Goal: Information Seeking & Learning: Understand process/instructions

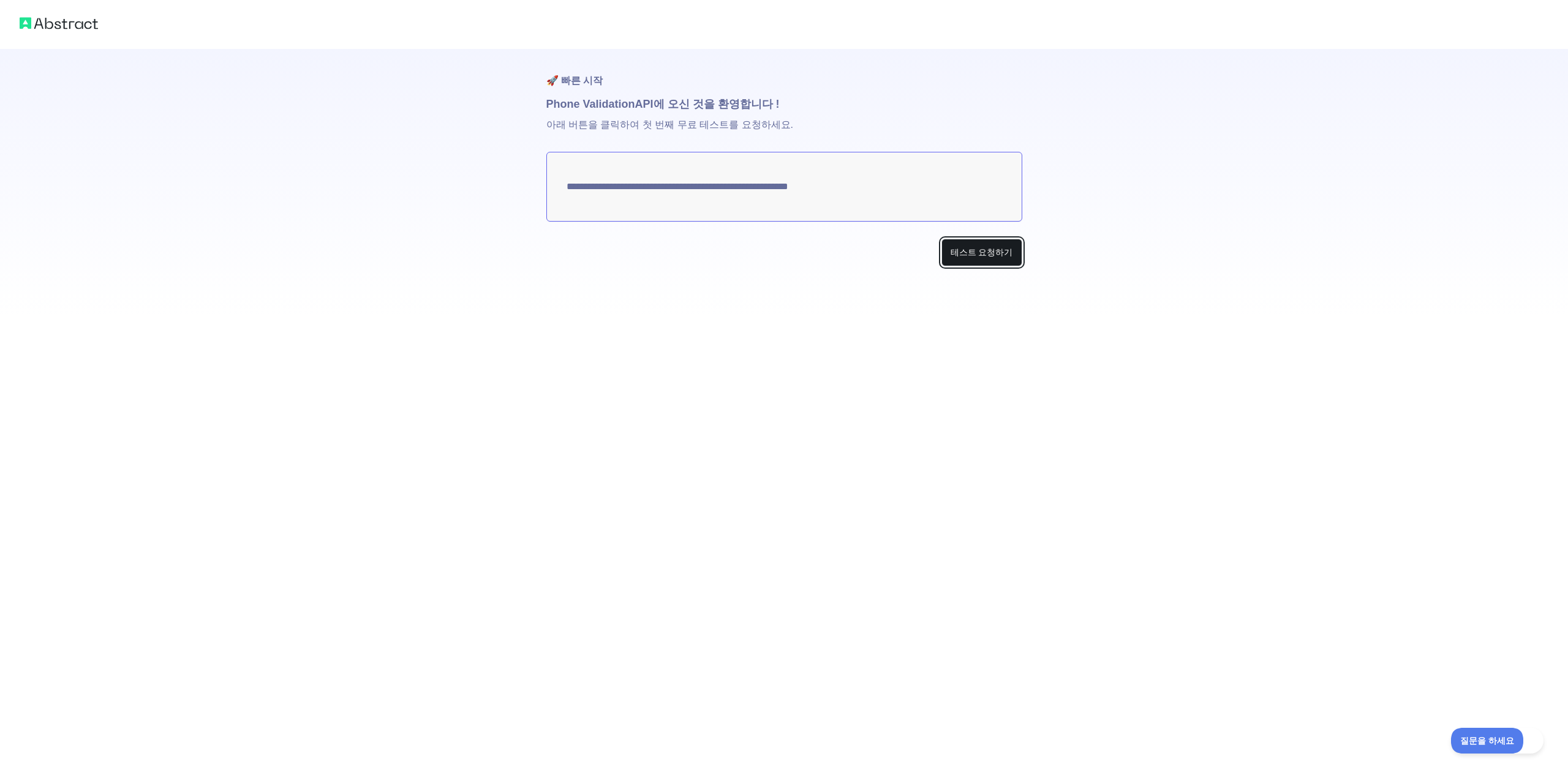
click at [986, 253] on font "테스트 요청하기" at bounding box center [981, 252] width 62 height 10
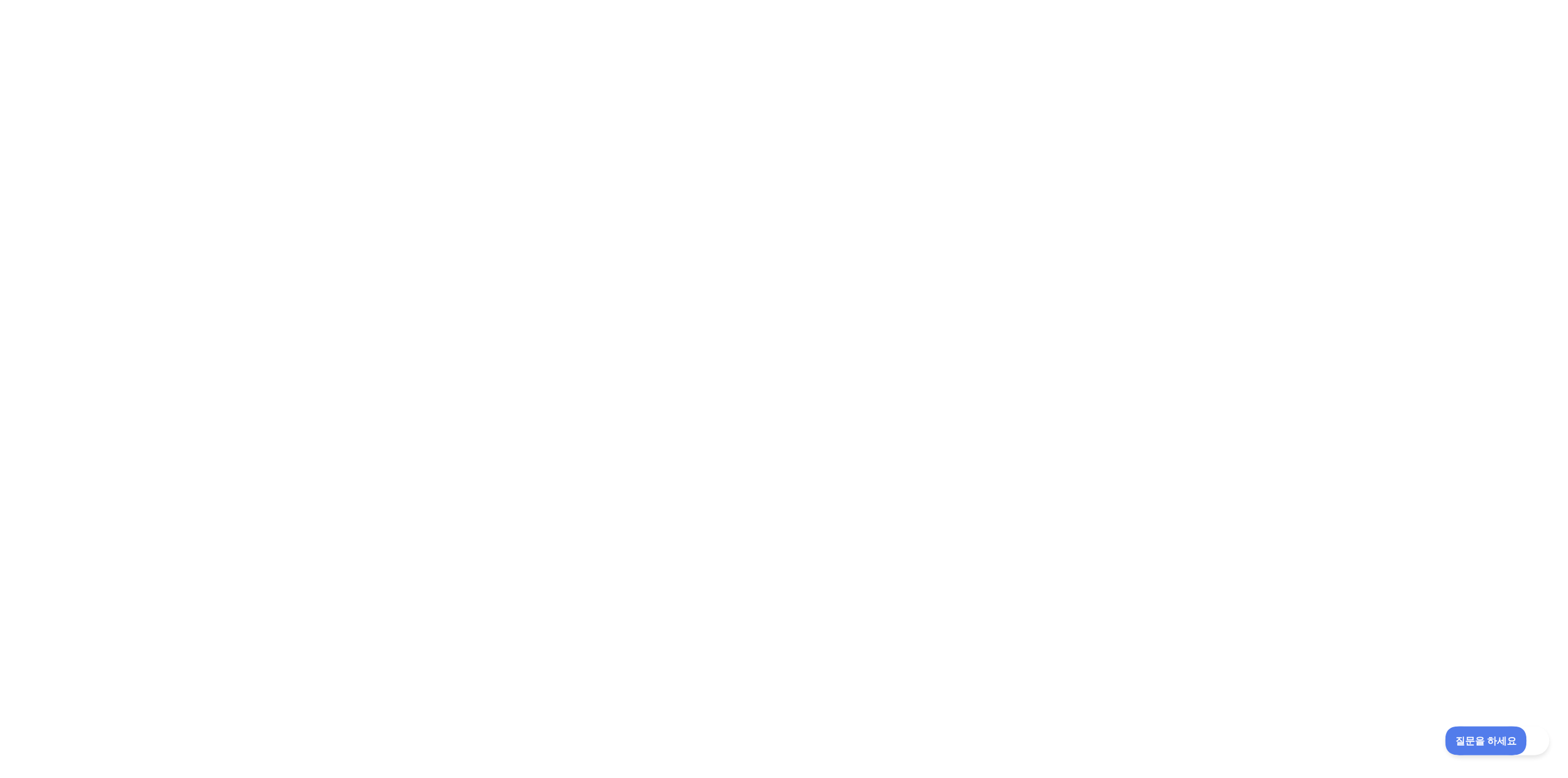
click at [1475, 738] on font "질문을 하세요" at bounding box center [1481, 738] width 54 height 10
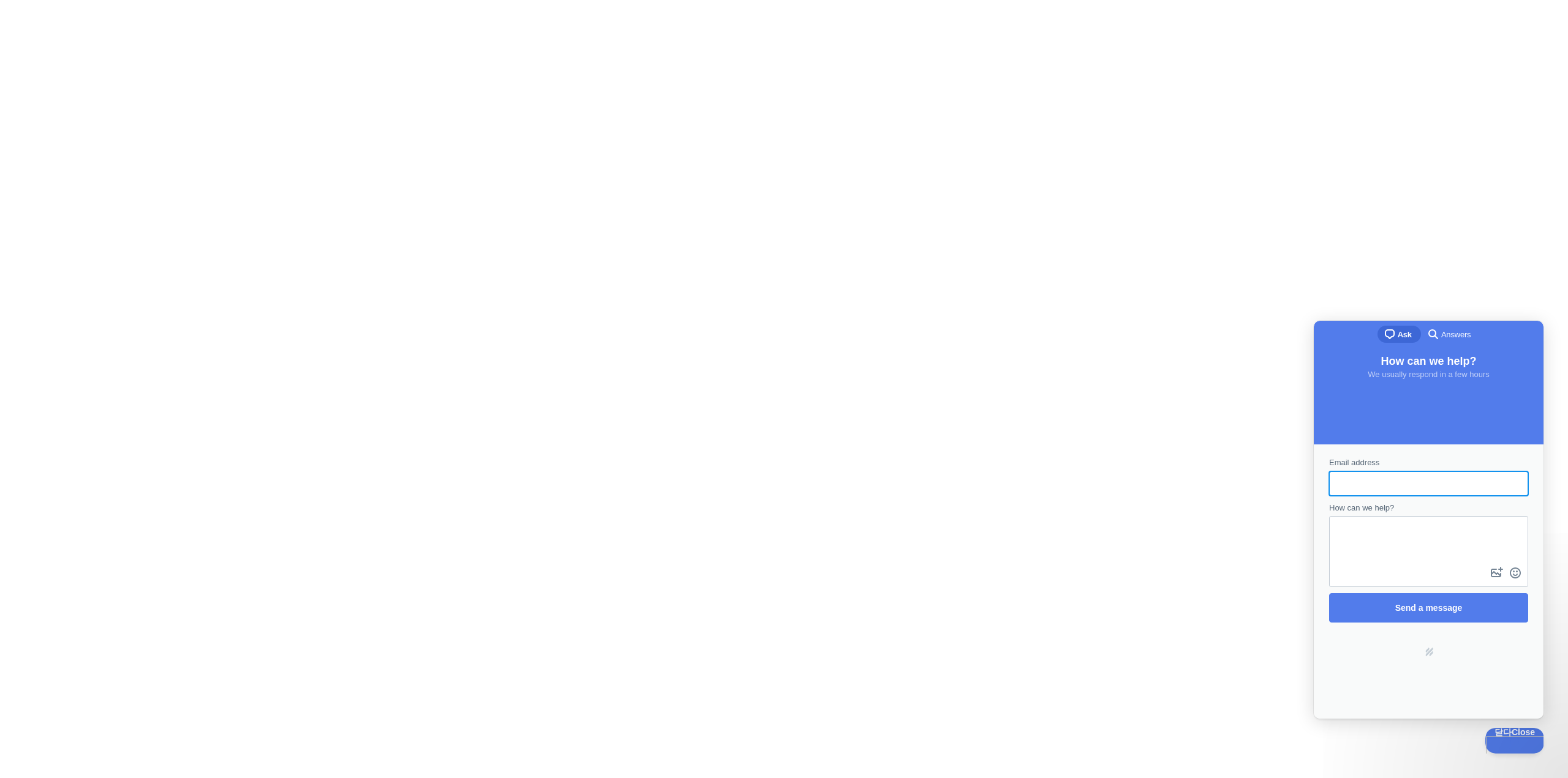
click at [1075, 614] on div at bounding box center [784, 389] width 1568 height 778
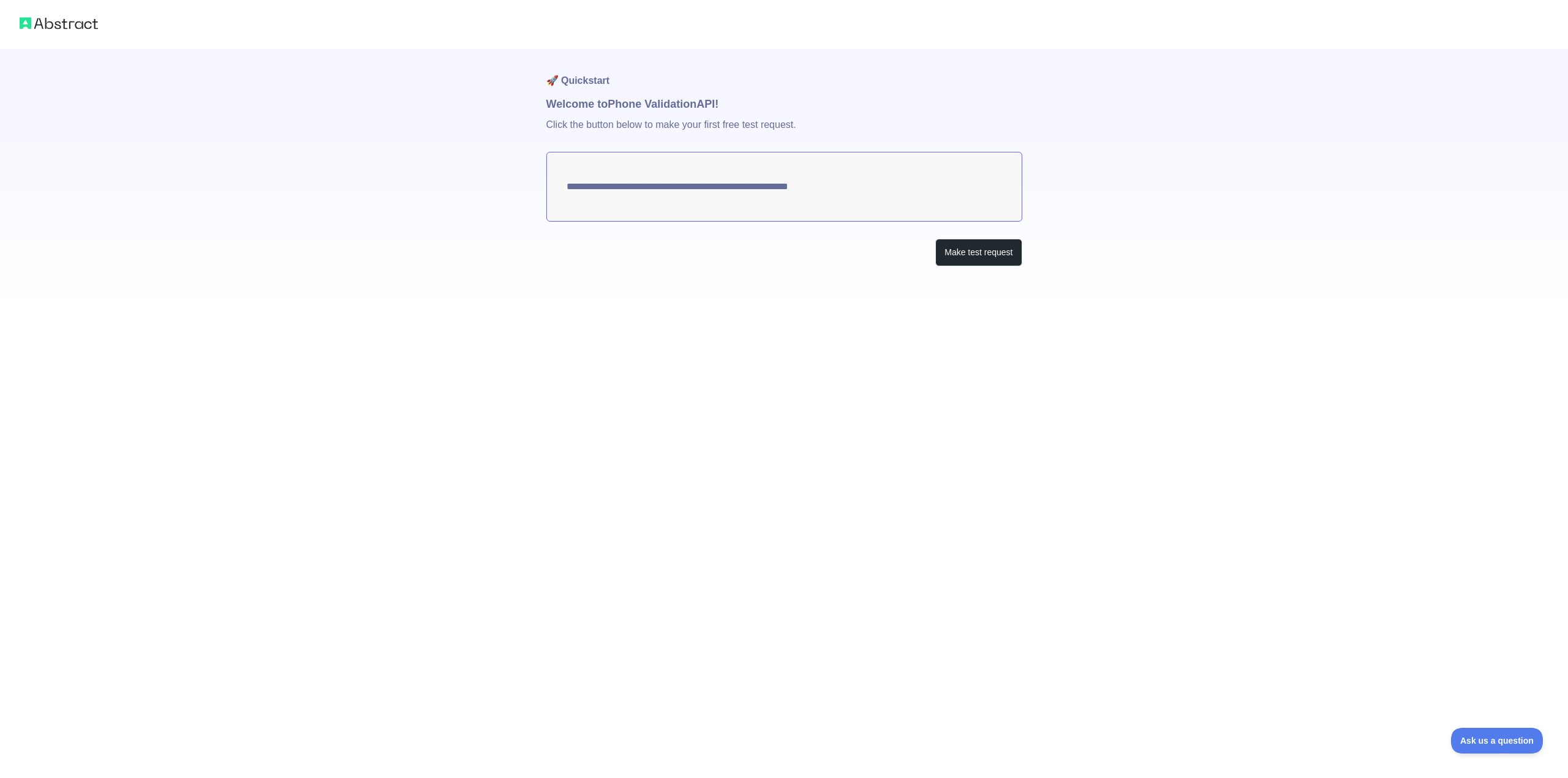
click at [713, 204] on textarea "**********" at bounding box center [784, 186] width 476 height 69
click at [81, 26] on img at bounding box center [58, 23] width 79 height 18
click at [30, 18] on img at bounding box center [58, 23] width 79 height 18
click at [586, 87] on h1 "🚀 Quickstart" at bounding box center [784, 72] width 476 height 46
click at [593, 80] on h1 "🚀 Quickstart" at bounding box center [784, 72] width 476 height 46
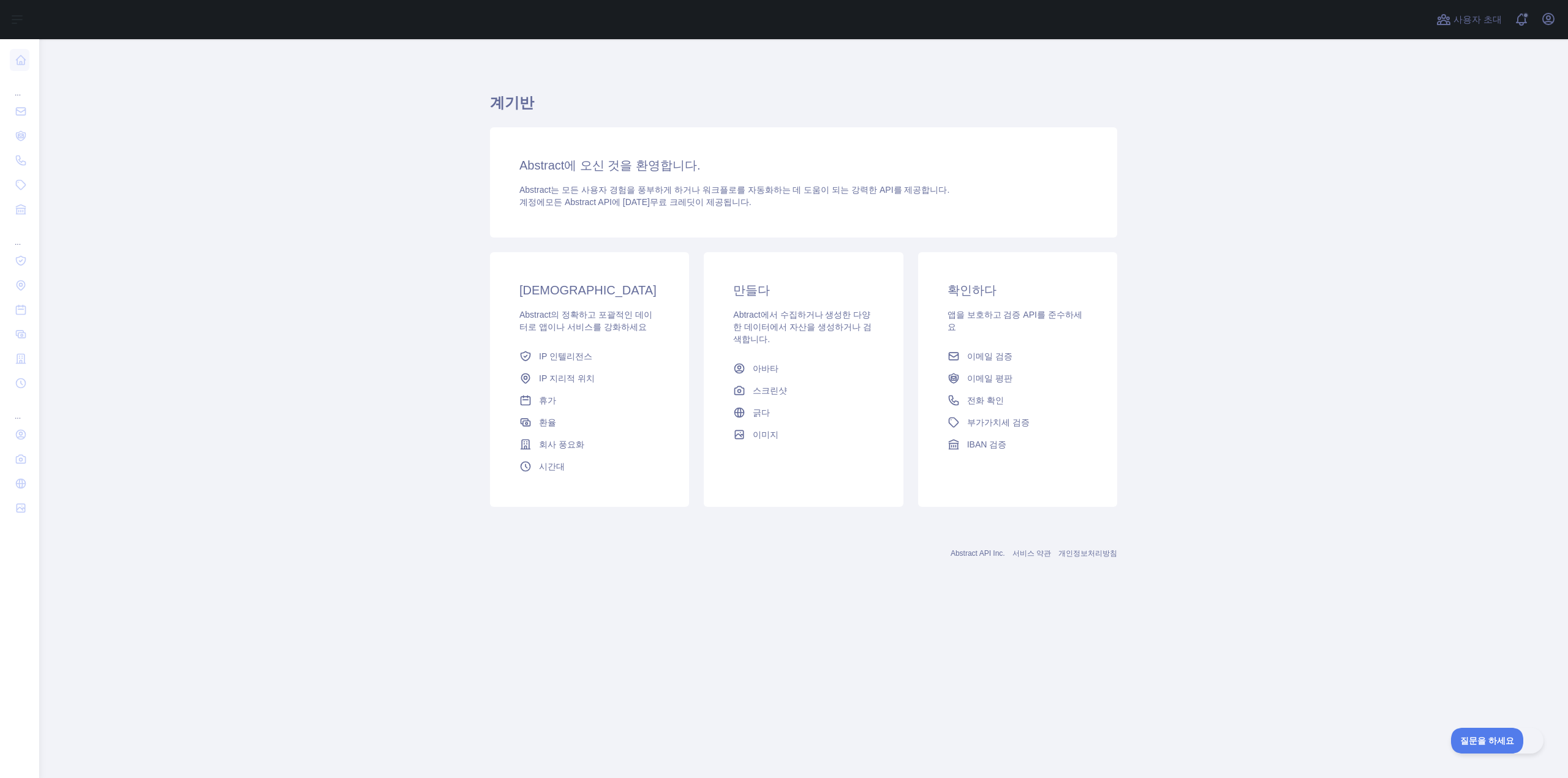
drag, startPoint x: 359, startPoint y: 312, endPoint x: 406, endPoint y: 322, distance: 48.1
click at [359, 312] on main "계기반 Abstract에 오신 것을 환영합니다. Abstract는 모든 사용자 경험을 풍부하게 하거나 워크플로를 자동화하는 데 도움이 되는 강…" at bounding box center [803, 408] width 1529 height 739
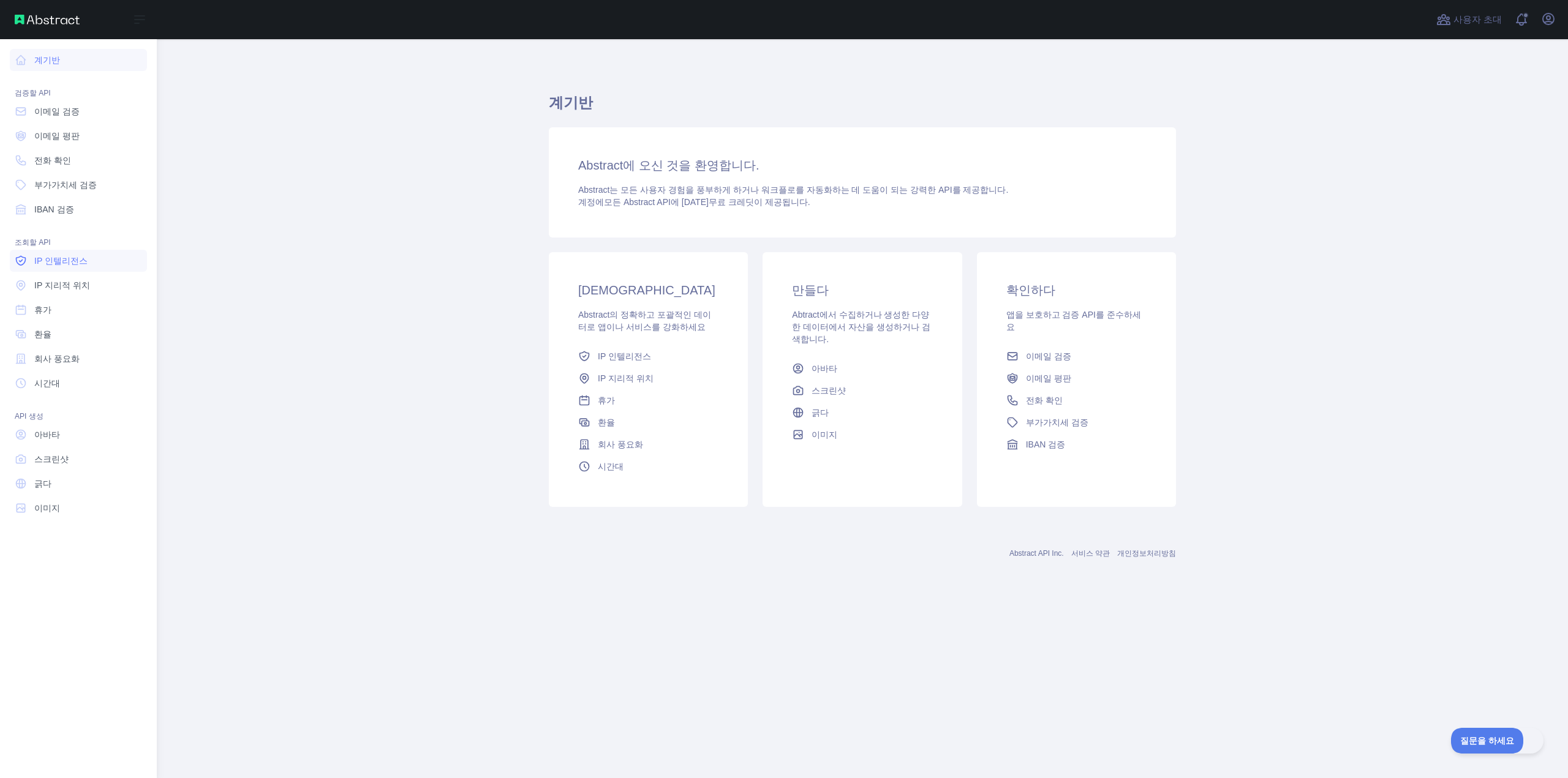
click at [57, 264] on font "IP 인텔리전스" at bounding box center [61, 261] width 54 height 10
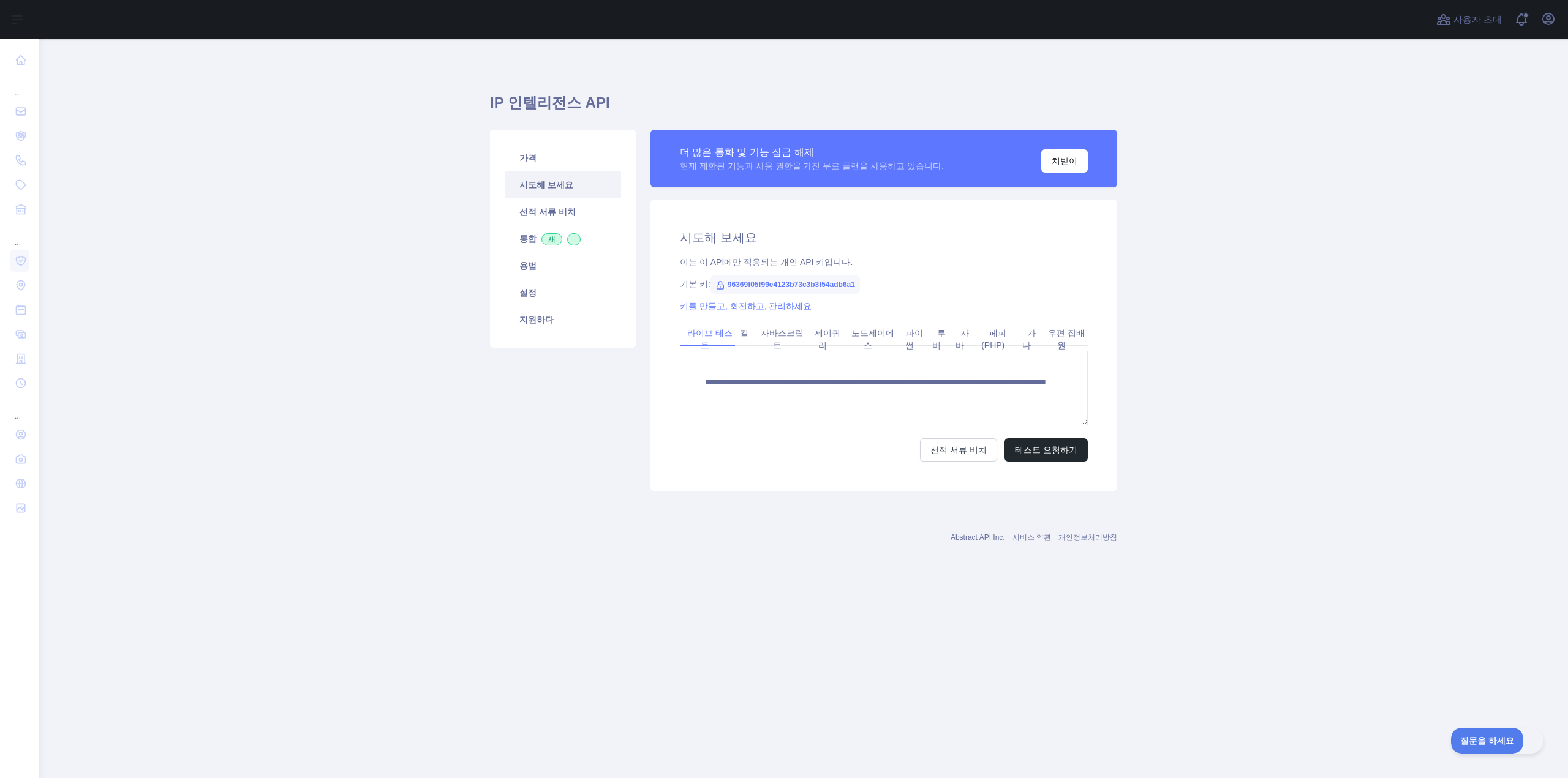
click at [1249, 292] on main "**********" at bounding box center [803, 408] width 1529 height 739
drag, startPoint x: 728, startPoint y: 281, endPoint x: 885, endPoint y: 282, distance: 157.0
click at [885, 282] on div "기본 키: 96369f05f99e4123b73c3b3f54adb6a1" at bounding box center [883, 283] width 408 height 12
copy font "96369f05f99e4123b73c3b3f54adb6a1"
click at [722, 666] on main "**********" at bounding box center [803, 408] width 1529 height 739
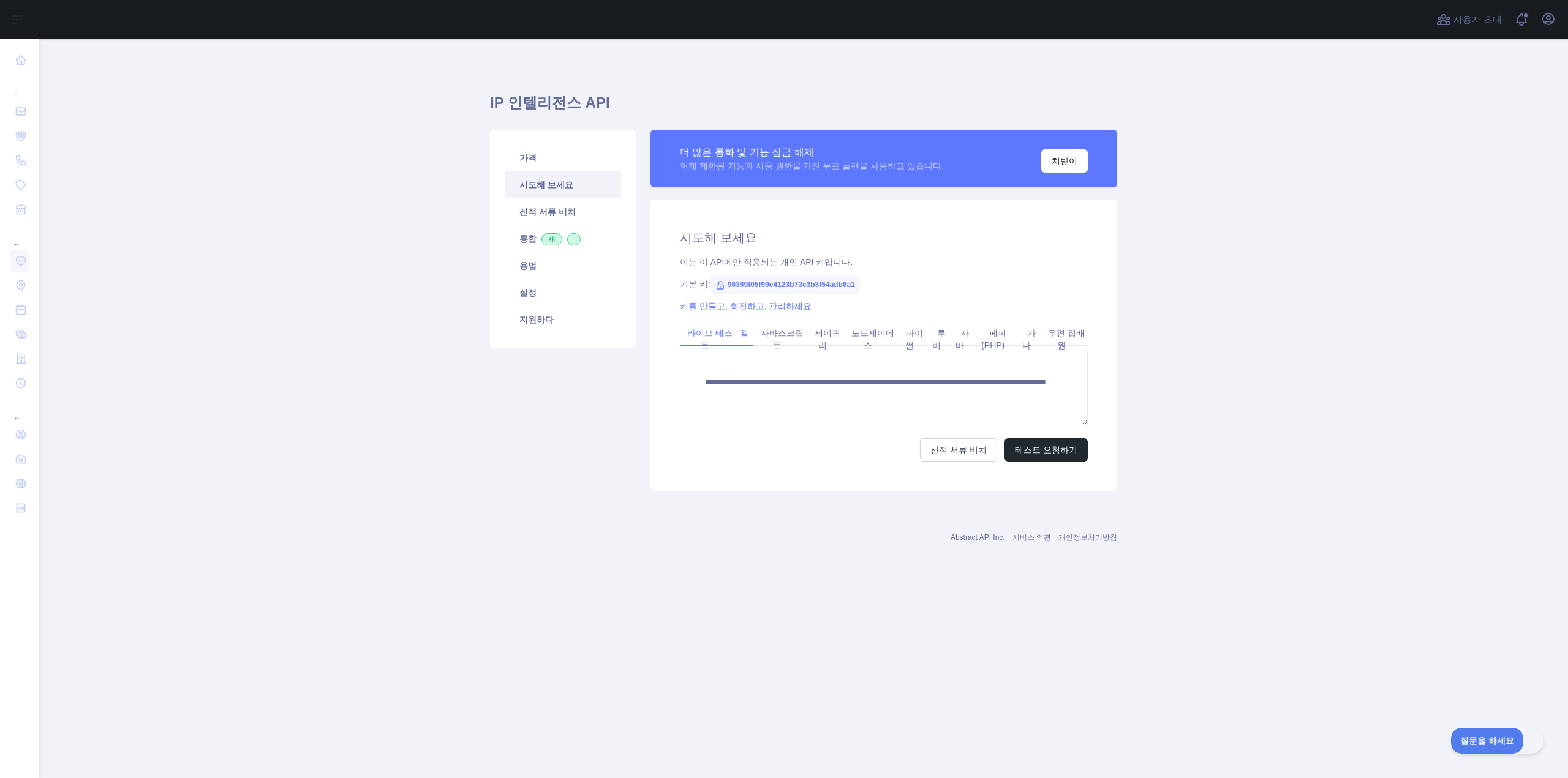
click at [748, 333] on link "컬" at bounding box center [744, 332] width 19 height 19
drag, startPoint x: 789, startPoint y: 383, endPoint x: 1001, endPoint y: 400, distance: 212.7
click at [1001, 400] on pre "curl '[URL][DOMAIN_NAME] 1 /?api_key= 96369 f 05 f 99 e 4123 b 73 c 3 b 3 f 54 …" at bounding box center [883, 383] width 408 height 66
copy span "curl '[URL][DOMAIN_NAME] 1 /?api_key= 96369 f 05 f 99 e 4123 b 73 c 3 b 3 f 54 …"
drag, startPoint x: 728, startPoint y: 283, endPoint x: 875, endPoint y: 283, distance: 147.0
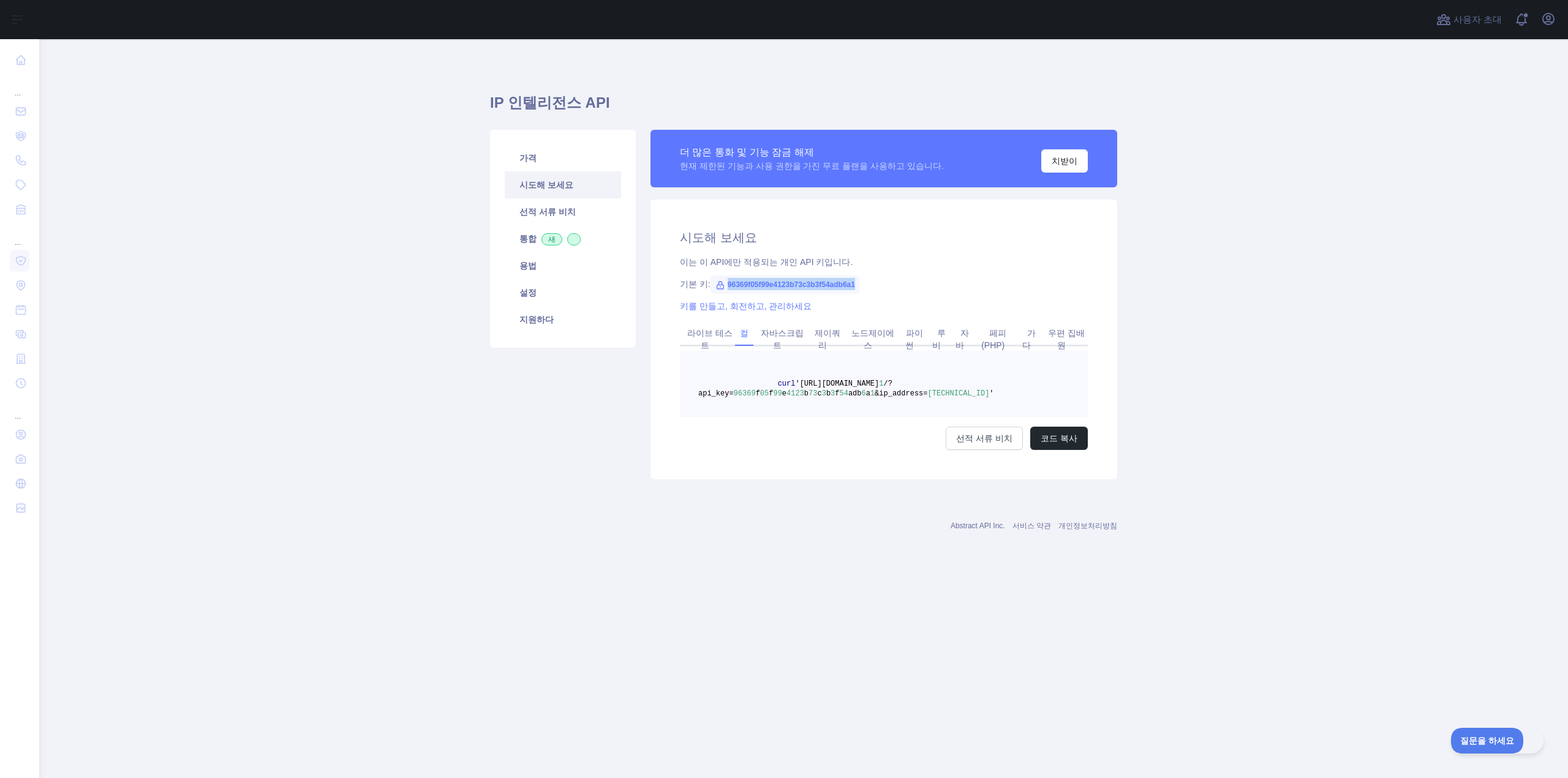
click at [875, 283] on div "기본 키: 96369f05f99e4123b73c3b3f54adb6a1" at bounding box center [883, 283] width 408 height 12
copy font "96369f05f99e4123b73c3b3f54adb6a1"
drag, startPoint x: 783, startPoint y: 385, endPoint x: 993, endPoint y: 401, distance: 210.6
click at [993, 401] on pre "curl '[URL][DOMAIN_NAME] 1 /?api_key= 96369 f 05 f 99 e 4123 b 73 c 3 b 3 f 54 …" at bounding box center [883, 383] width 408 height 66
click at [999, 387] on pre "curl '[URL][DOMAIN_NAME] 1 /?api_key= 96369 f 05 f 99 e 4123 b 73 c 3 b 3 f 54 …" at bounding box center [883, 383] width 408 height 66
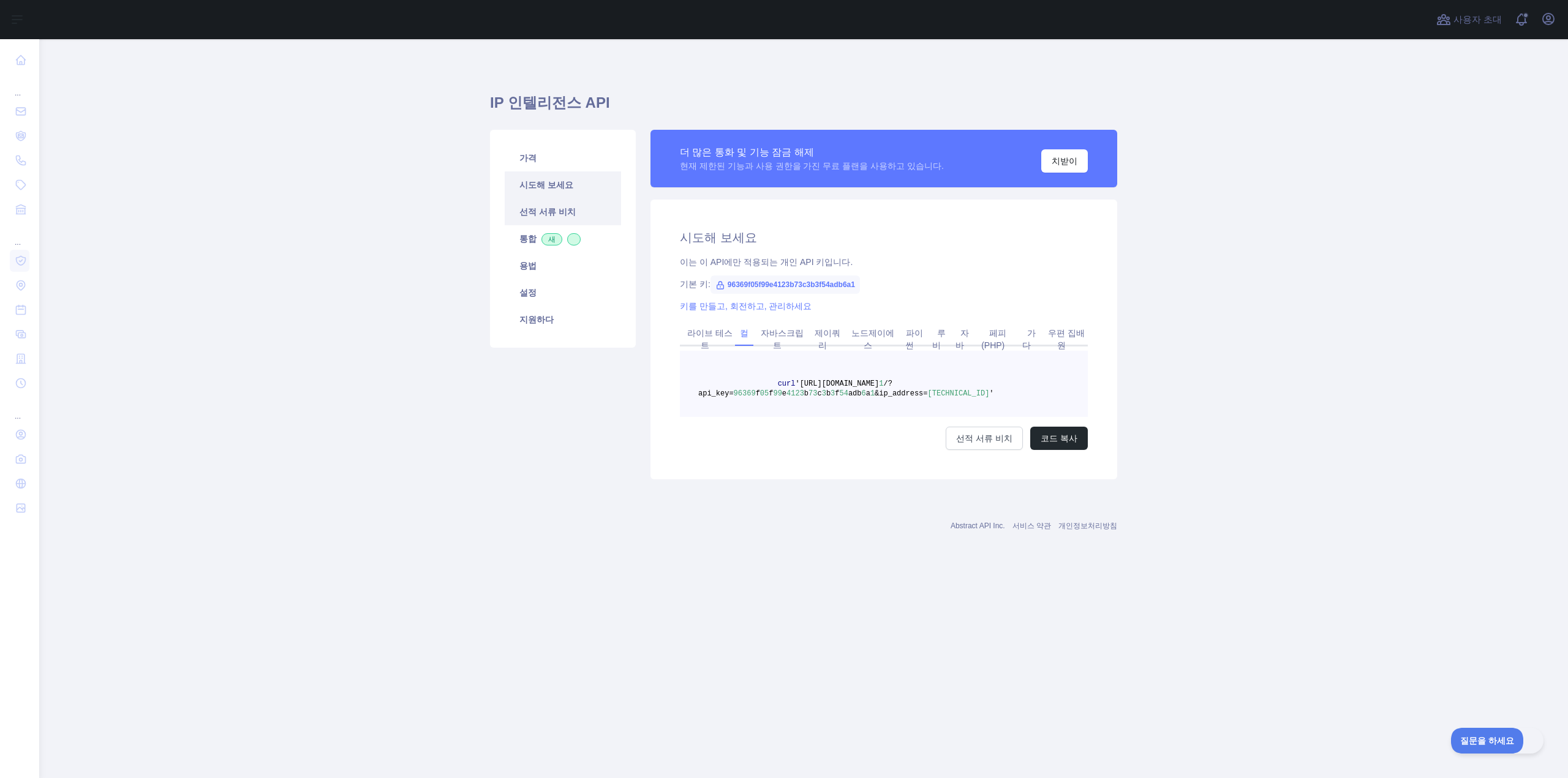
click at [558, 218] on link "선적 서류 비치" at bounding box center [563, 211] width 117 height 27
click at [572, 236] on span at bounding box center [574, 239] width 14 height 12
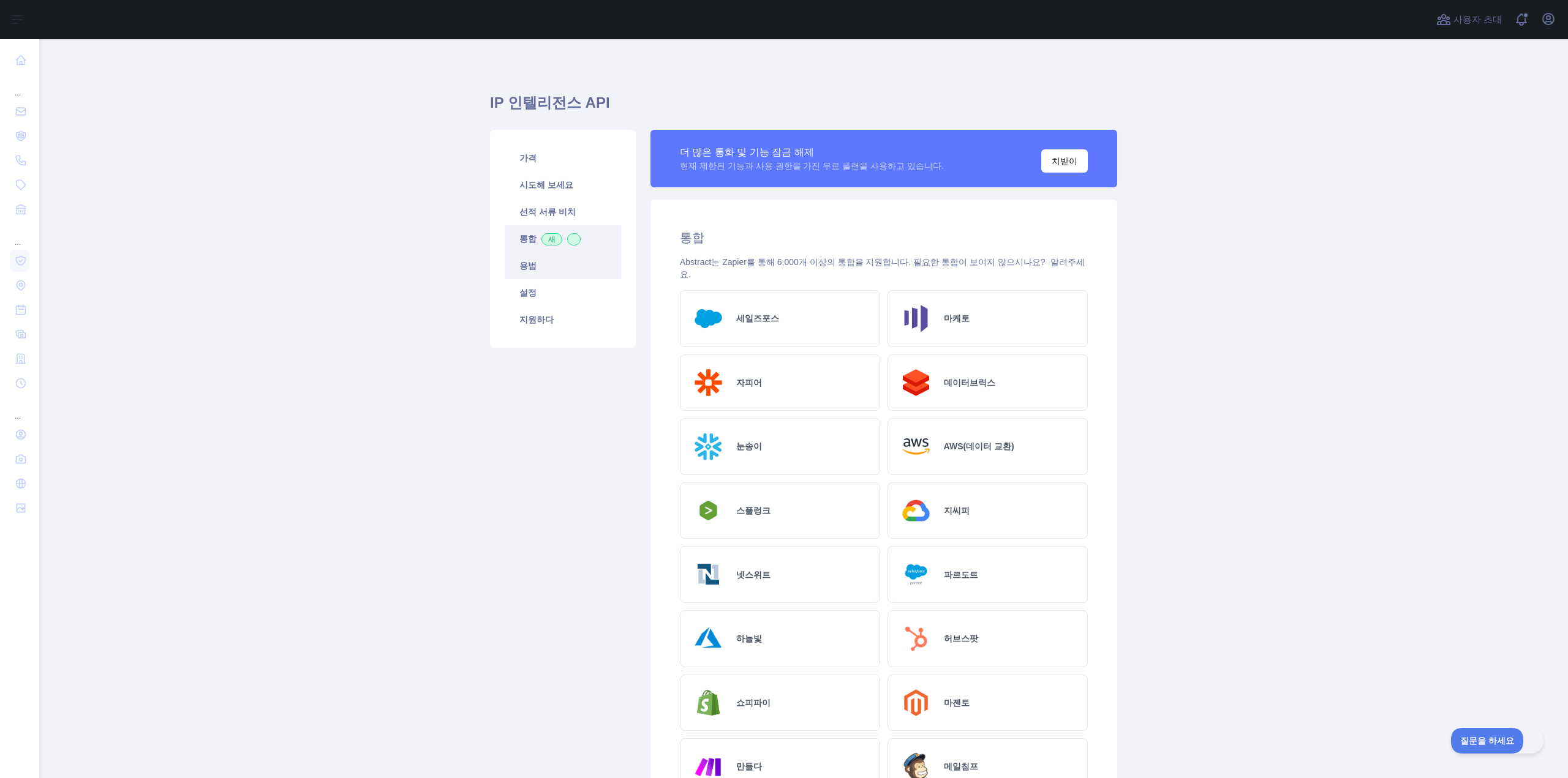
click at [522, 266] on font "용법" at bounding box center [528, 266] width 18 height 10
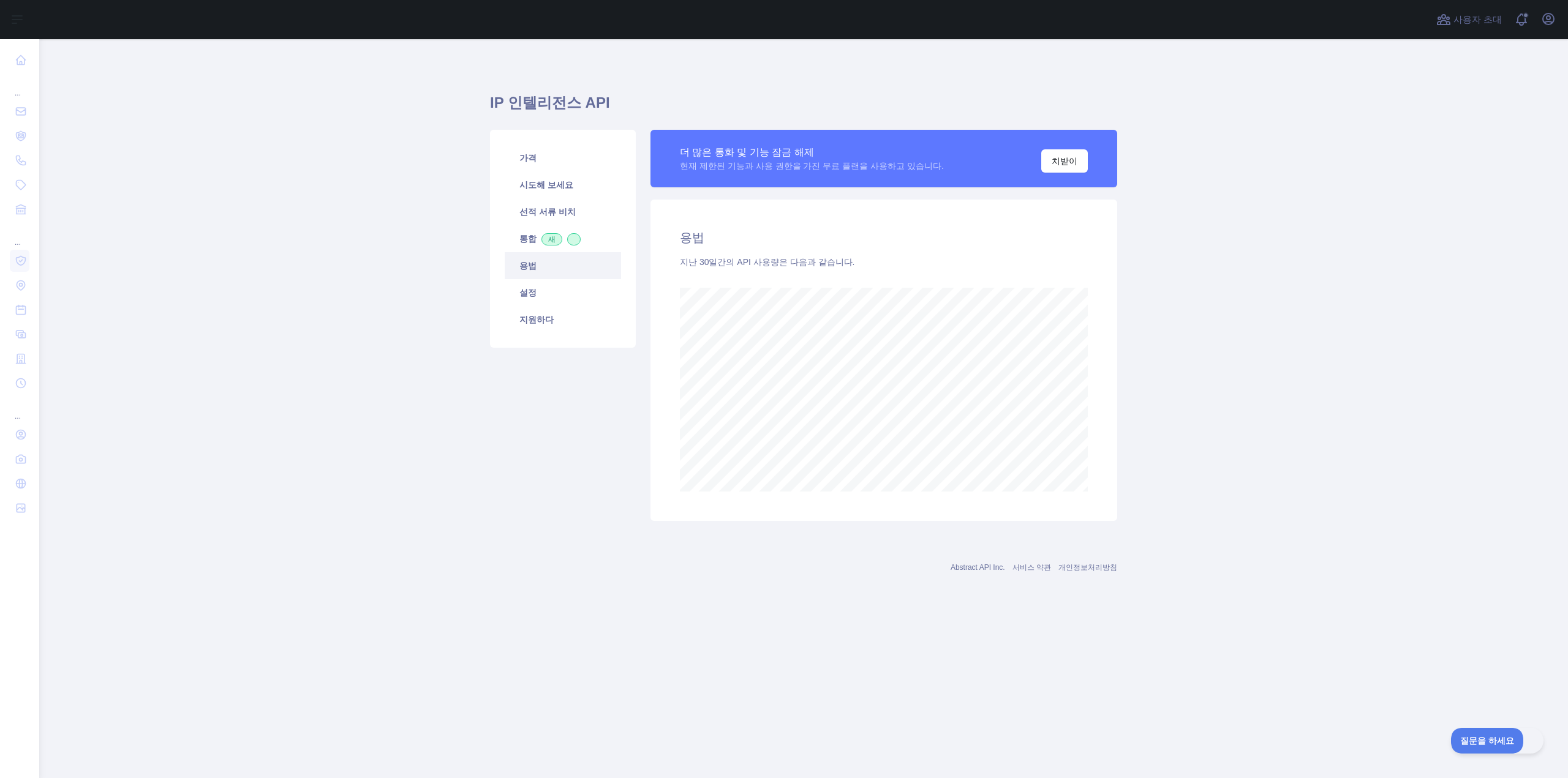
scroll to position [739, 1529]
click at [529, 241] on font "통합" at bounding box center [528, 239] width 18 height 10
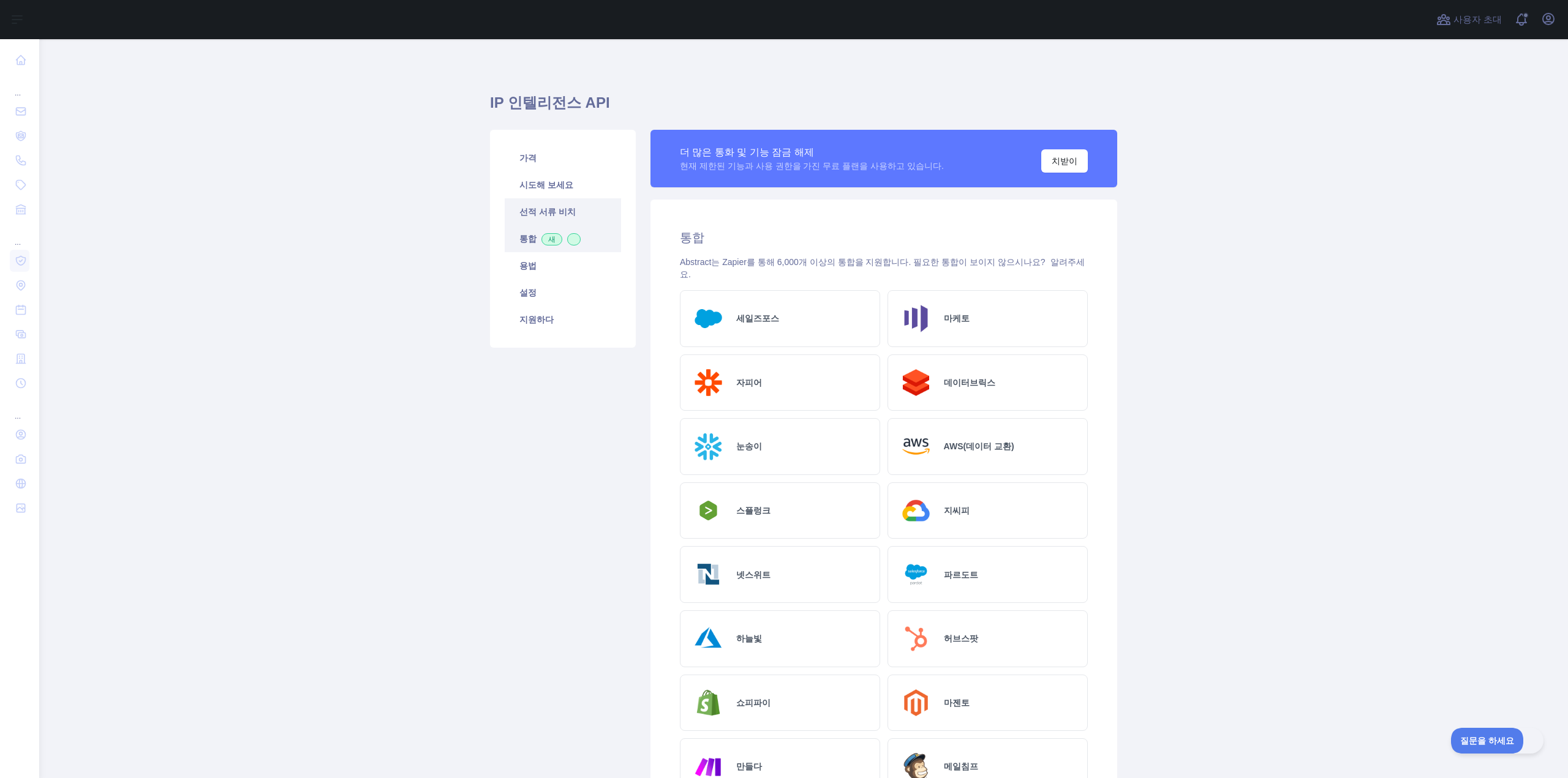
click at [534, 212] on font "선적 서류 비치" at bounding box center [547, 212] width 56 height 10
click at [552, 217] on link "선적 서류 비치" at bounding box center [563, 211] width 117 height 27
click at [541, 213] on font "선적 서류 비치" at bounding box center [547, 212] width 56 height 10
click at [525, 179] on link "시도해 보세요" at bounding box center [563, 184] width 117 height 27
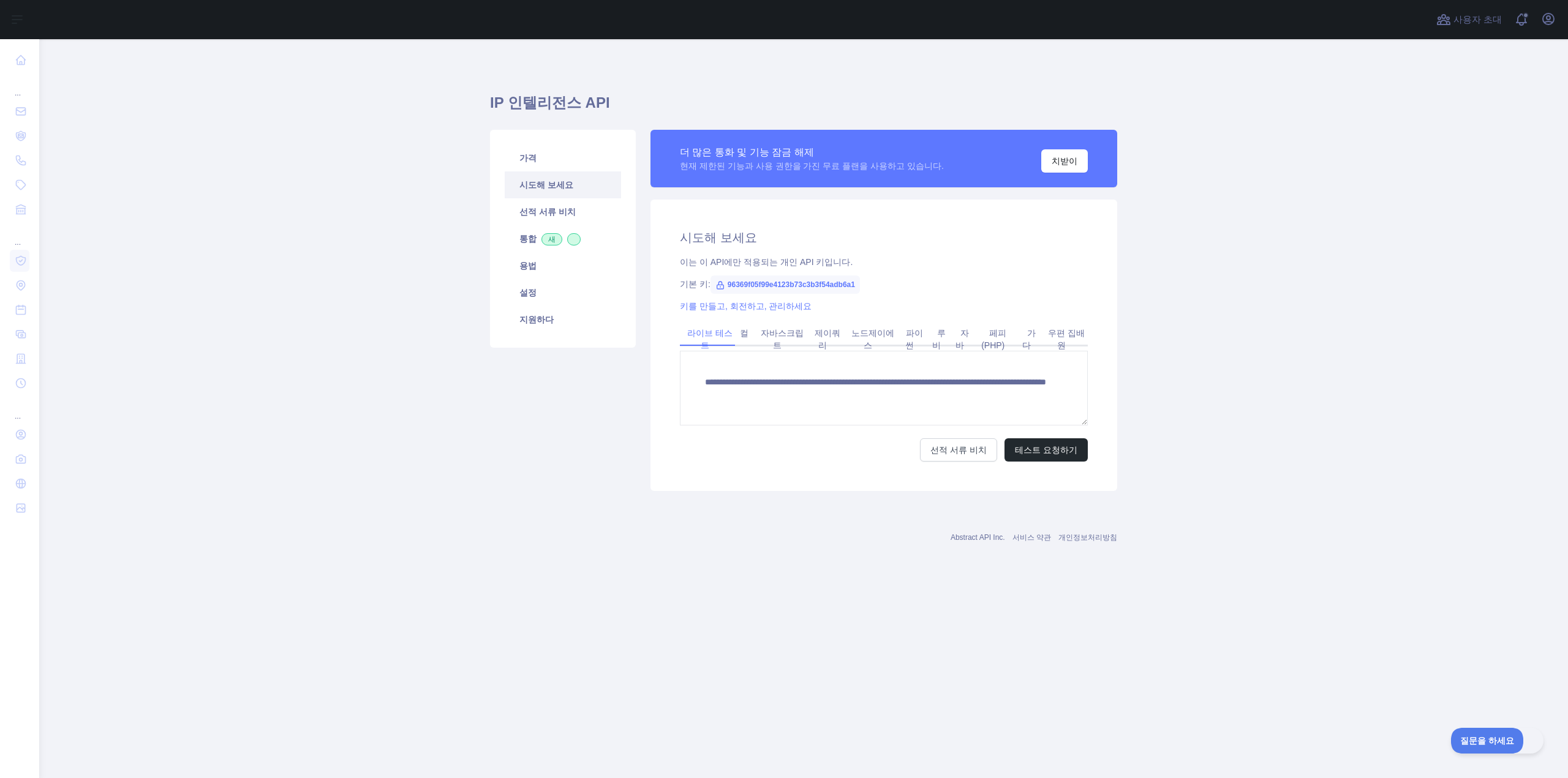
click at [719, 288] on icon at bounding box center [720, 285] width 10 height 10
drag, startPoint x: 727, startPoint y: 284, endPoint x: 893, endPoint y: 293, distance: 166.2
click at [893, 293] on div "**********" at bounding box center [884, 345] width 467 height 291
click at [857, 290] on span "96369f05f99e4123b73c3b3f54adb6a1" at bounding box center [785, 285] width 149 height 19
click at [855, 287] on font "96369f05f99e4123b73c3b3f54adb6a1" at bounding box center [791, 284] width 128 height 8
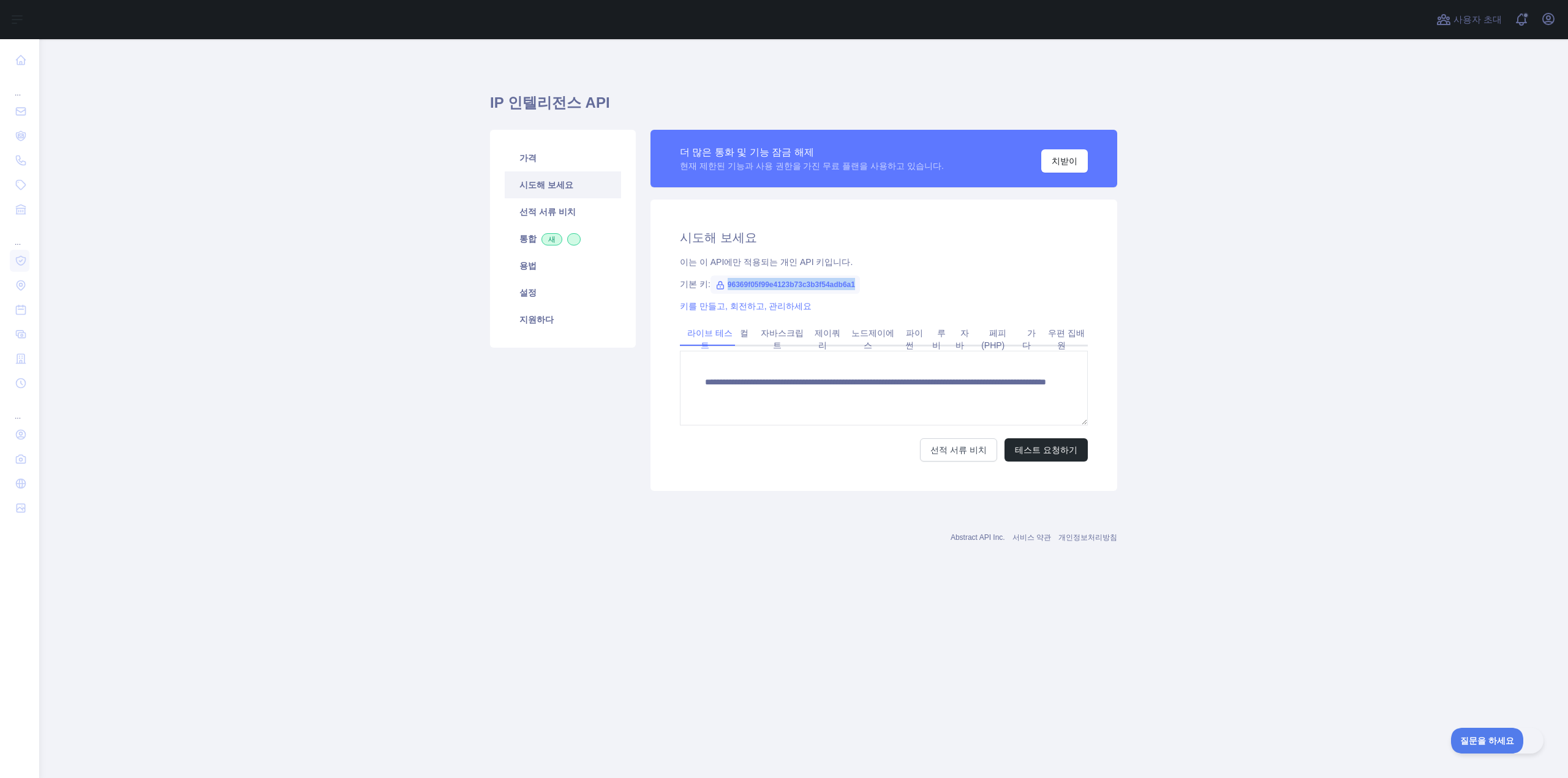
drag, startPoint x: 857, startPoint y: 285, endPoint x: 716, endPoint y: 285, distance: 141.0
click at [716, 285] on span "96369f05f99e4123b73c3b3f54adb6a1" at bounding box center [785, 285] width 149 height 19
copy font "96369f05f99e4123b73c3b3f54adb6a1"
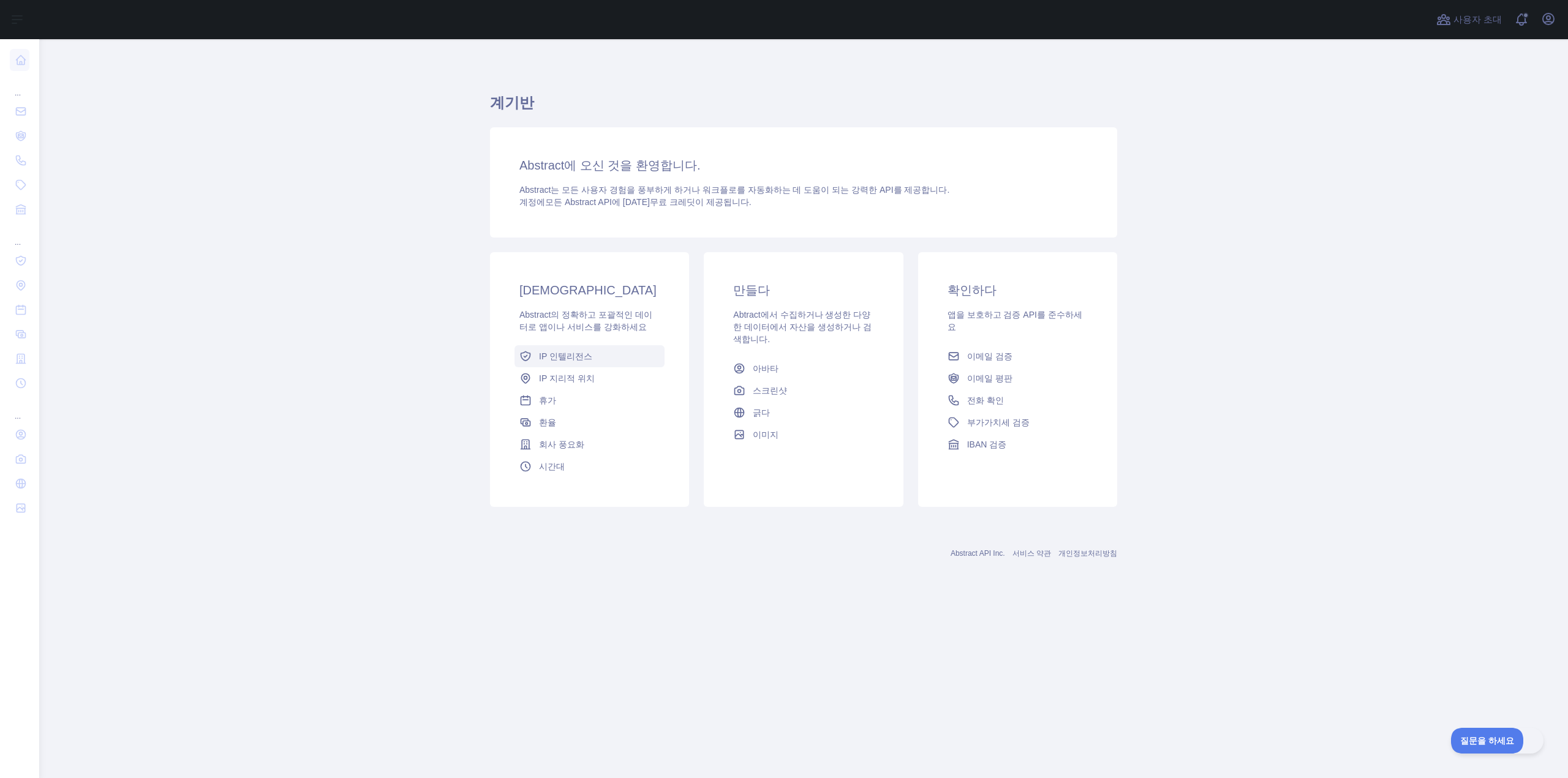
click at [567, 361] on font "IP 인텔리전스" at bounding box center [566, 356] width 54 height 10
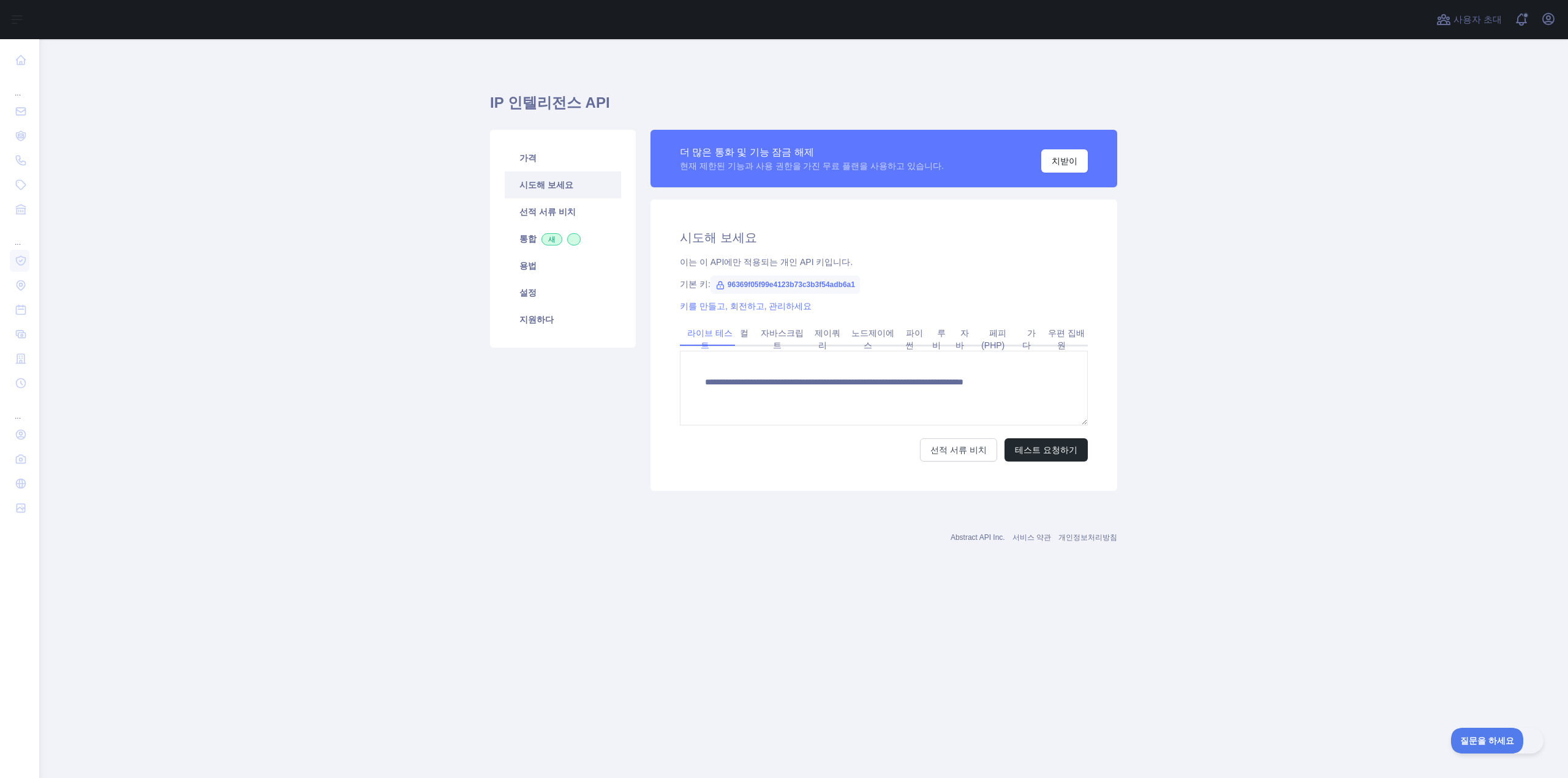
type textarea "**********"
click at [744, 337] on font "컬" at bounding box center [743, 333] width 8 height 10
click at [1061, 438] on font "코드 복사" at bounding box center [1059, 438] width 37 height 10
click at [1074, 440] on font "복사됨" at bounding box center [1064, 438] width 26 height 10
drag, startPoint x: 790, startPoint y: 383, endPoint x: 984, endPoint y: 404, distance: 195.1
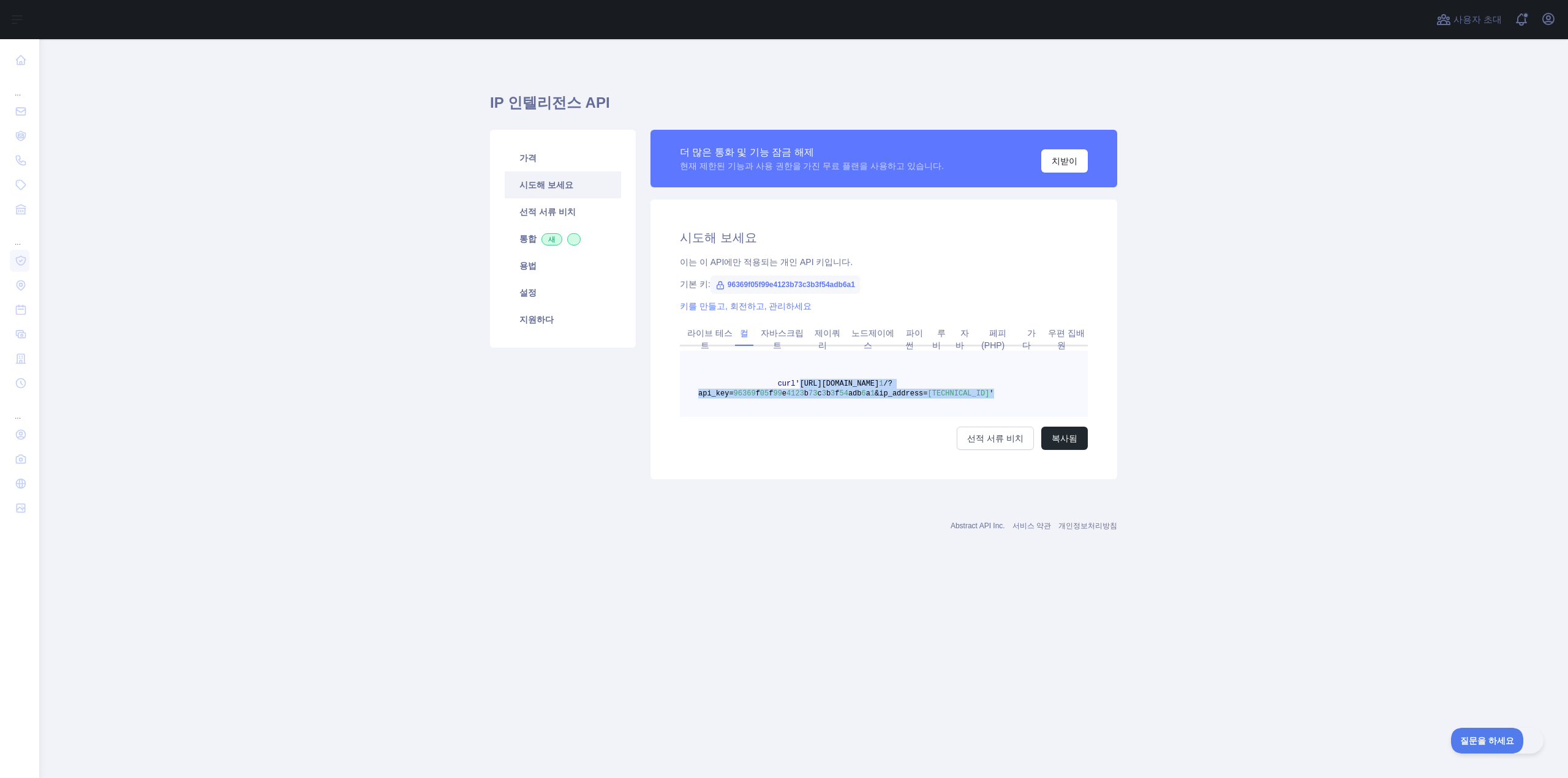
click at [984, 404] on pre "curl '[URL][DOMAIN_NAME] 1 /?api_key= 96369 f 05 f 99 e 4123 b 73 c 3 b 3 f 54 …" at bounding box center [883, 383] width 408 height 66
drag, startPoint x: 728, startPoint y: 284, endPoint x: 917, endPoint y: 283, distance: 189.0
click at [917, 283] on div "기본 키: 96369f05f99e4123b73c3b3f54adb6a1" at bounding box center [883, 283] width 408 height 12
copy font "96369f05f99e4123b73c3b3f54adb6a1"
click at [1062, 169] on button "치받이" at bounding box center [1064, 160] width 46 height 23
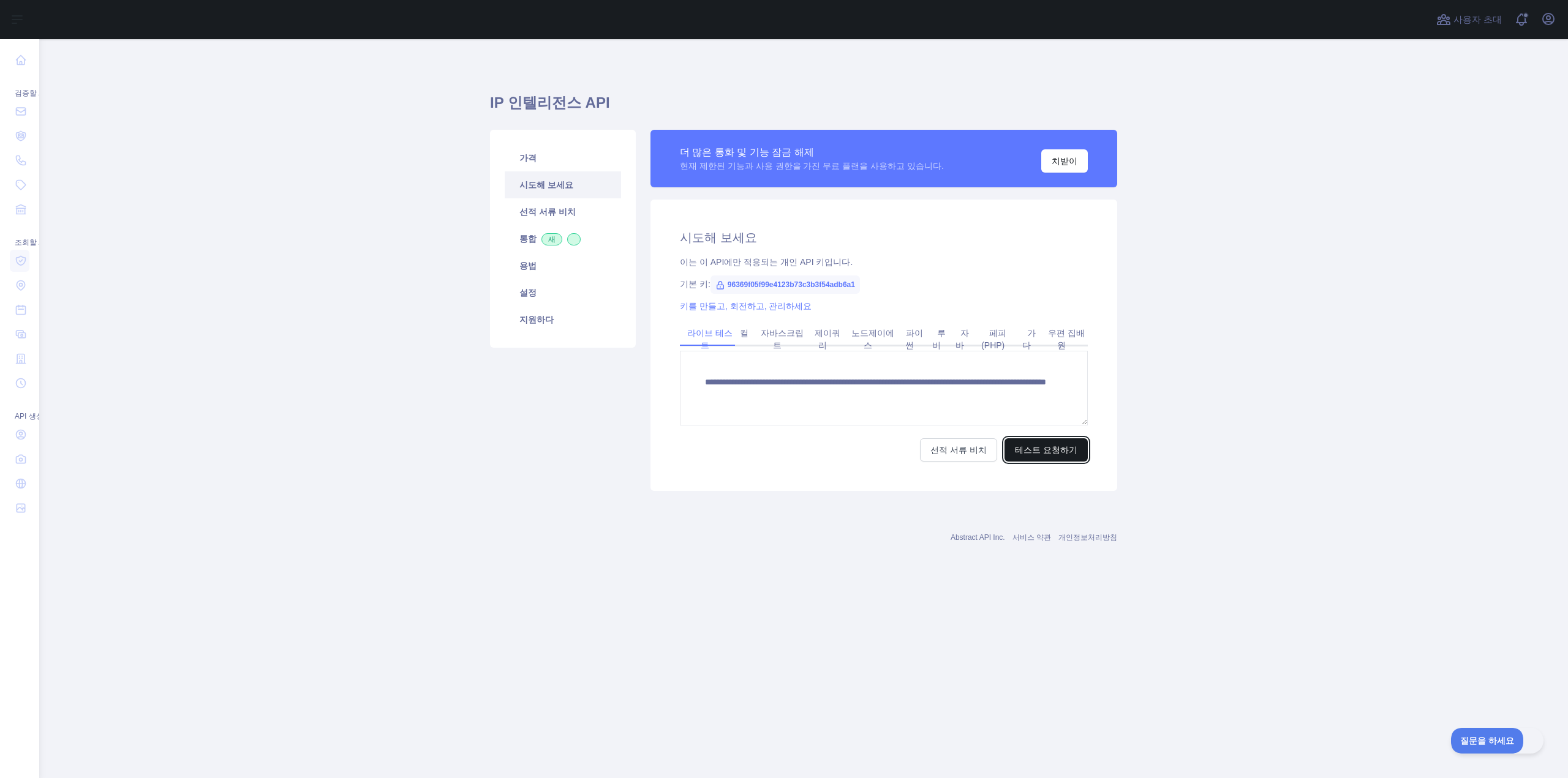
click at [1049, 452] on font "테스트 요청하기" at bounding box center [1045, 450] width 62 height 10
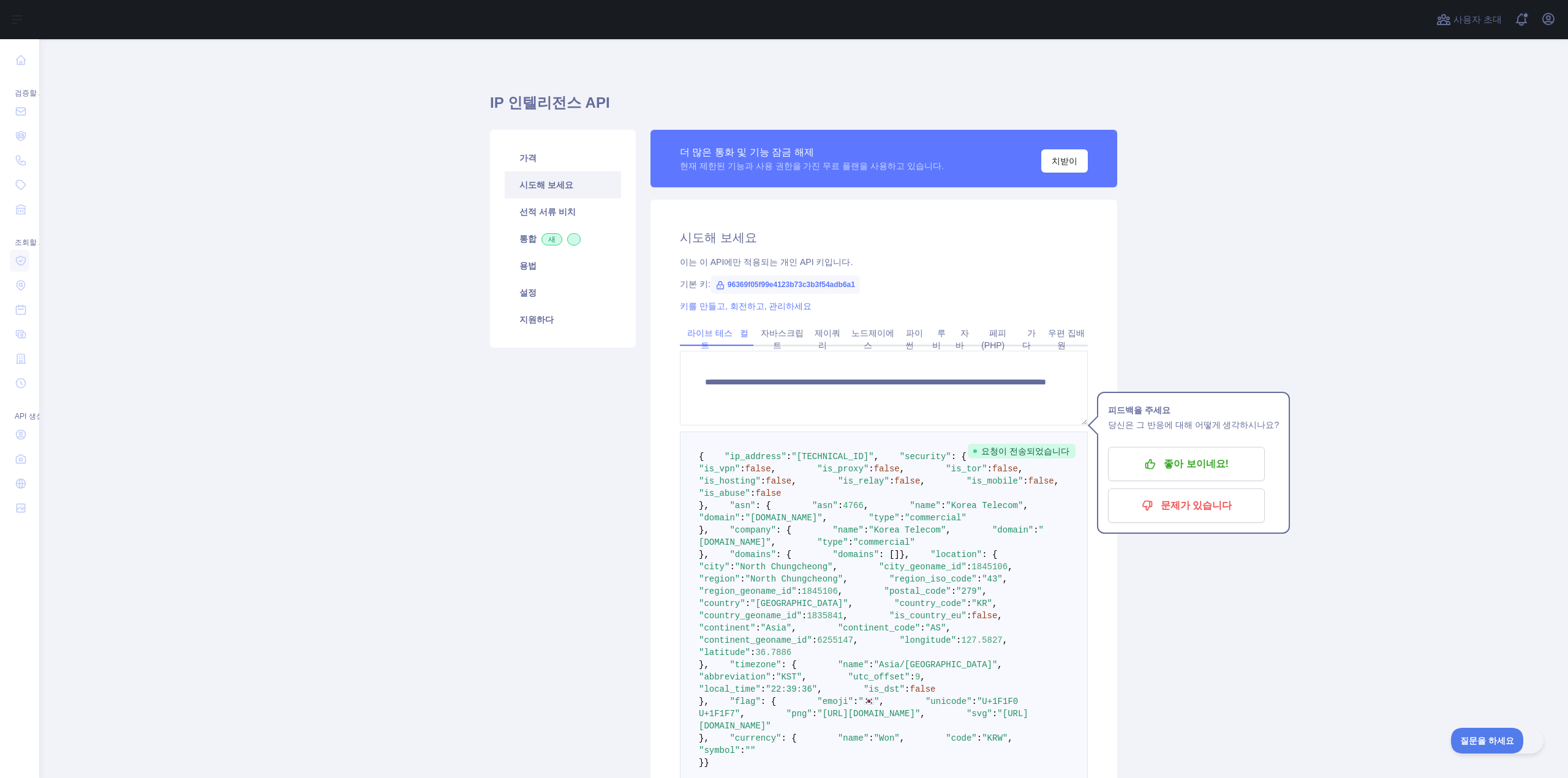
click at [746, 340] on link "컬" at bounding box center [744, 332] width 19 height 19
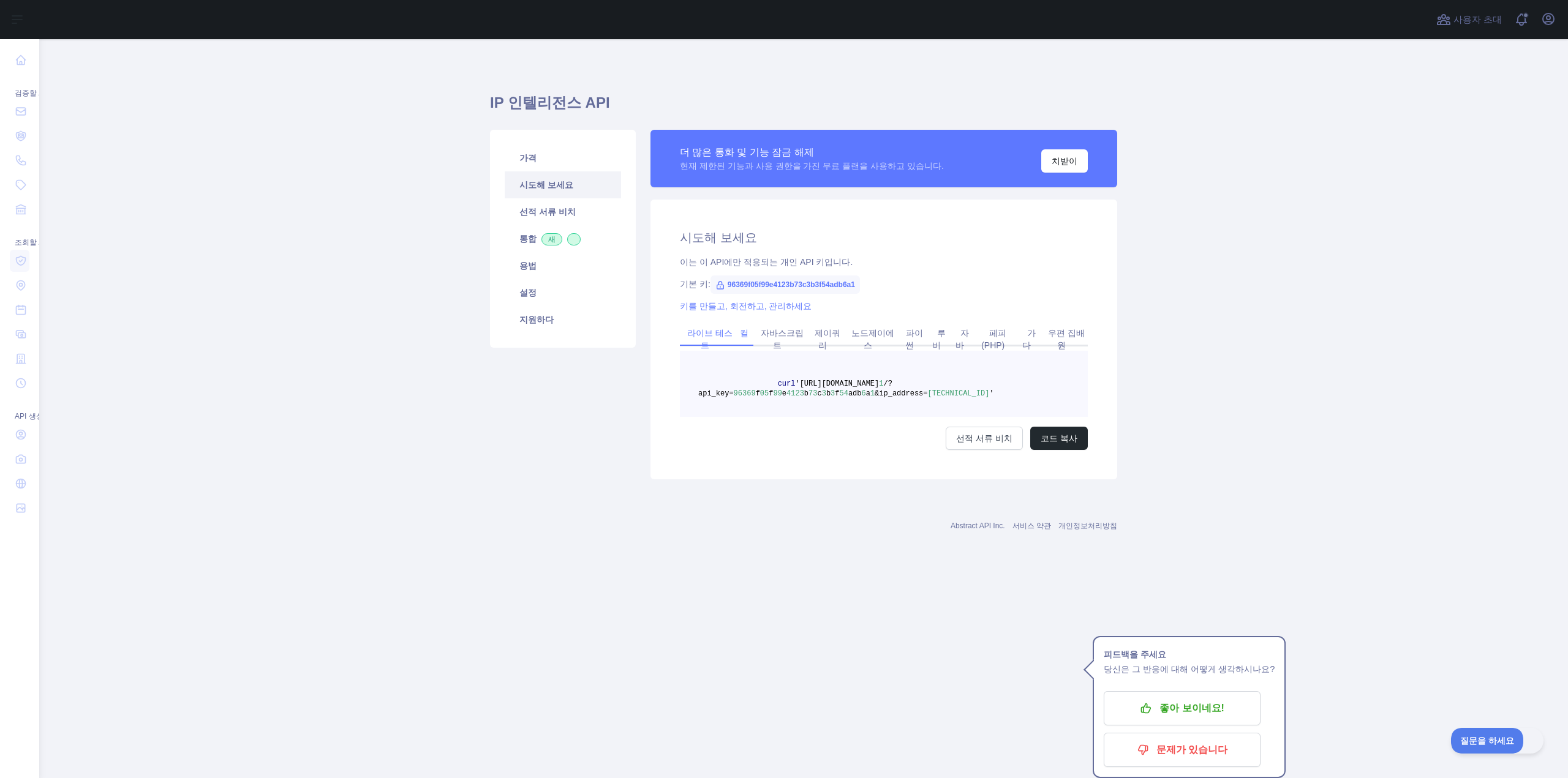
click at [711, 344] on link "라이브 테스트" at bounding box center [707, 339] width 50 height 31
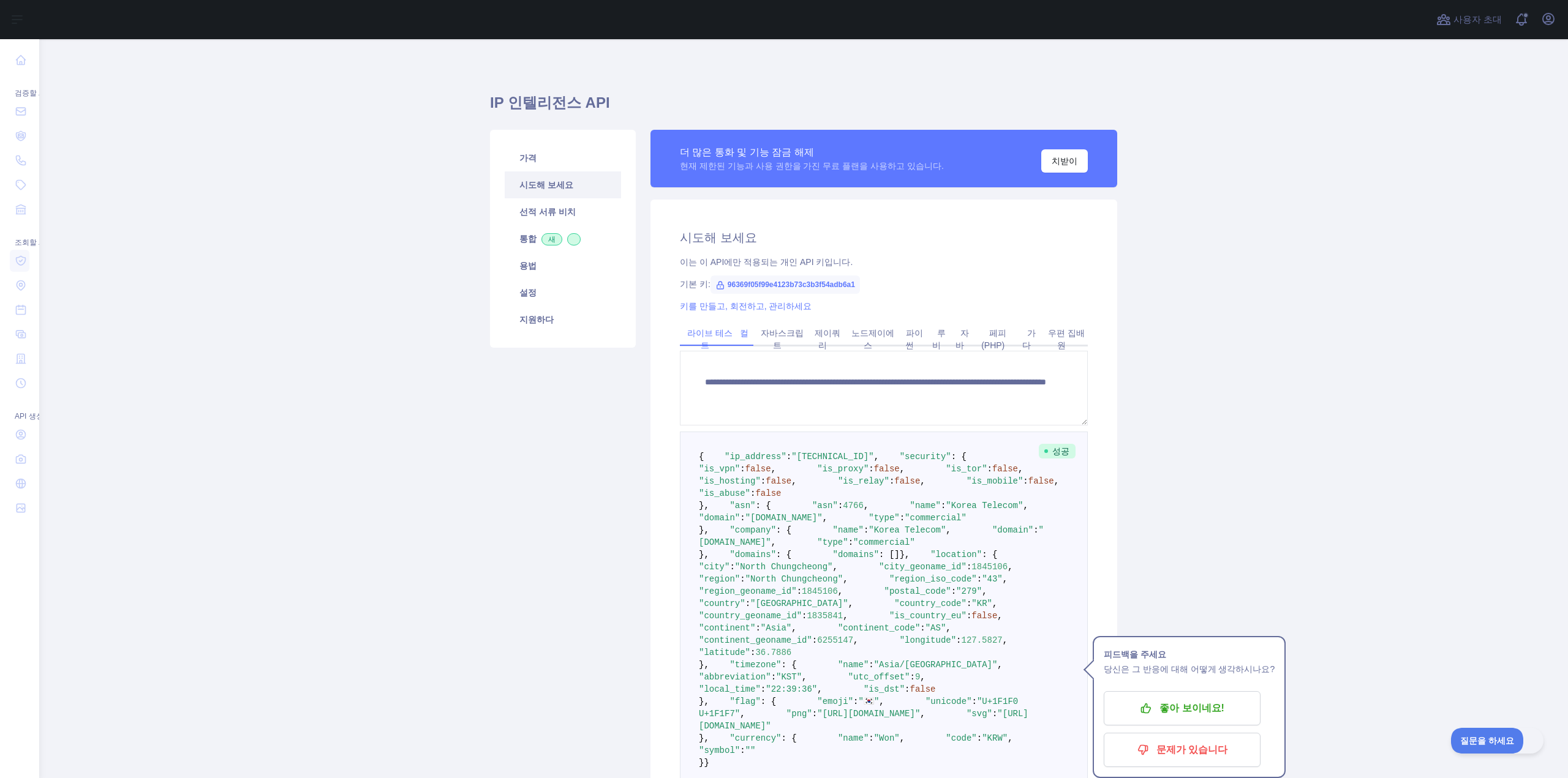
click at [738, 343] on link "컬" at bounding box center [744, 332] width 19 height 19
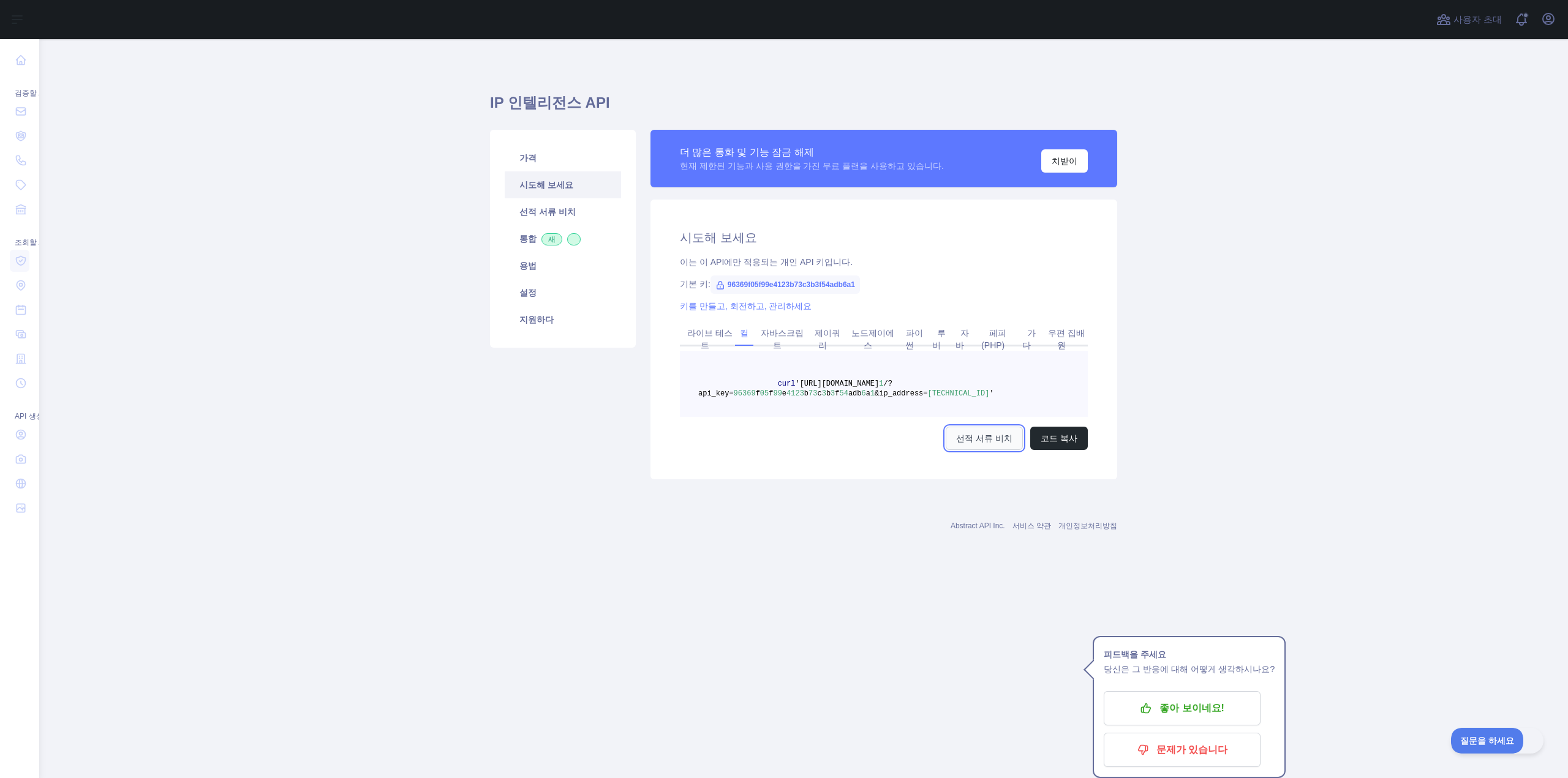
click at [992, 444] on font "선적 서류 비치" at bounding box center [984, 438] width 56 height 12
